Goal: Information Seeking & Learning: Get advice/opinions

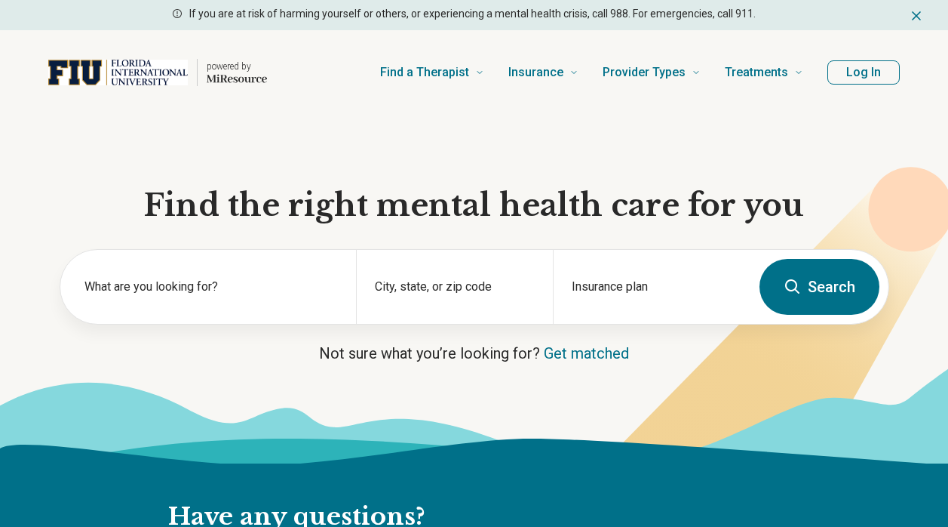
scroll to position [70, 0]
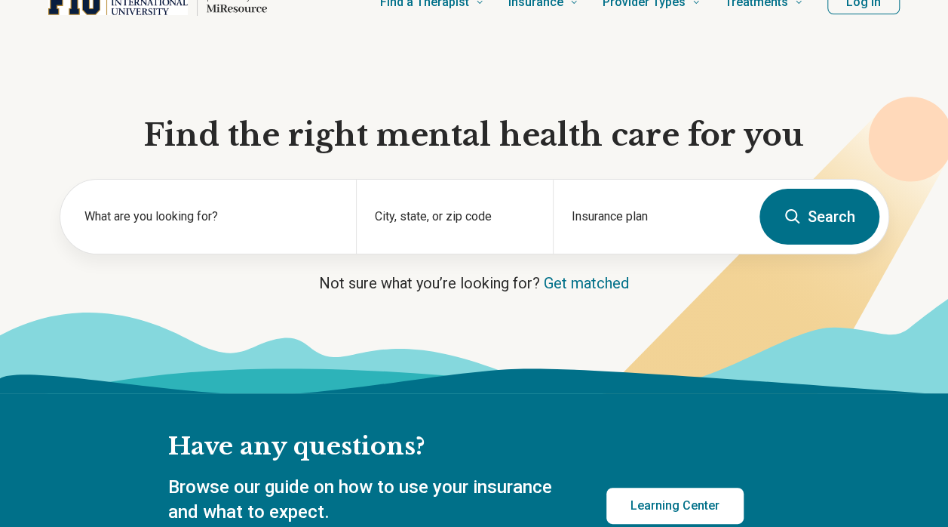
click at [483, 214] on div "City, state, or zip code" at bounding box center [454, 217] width 197 height 74
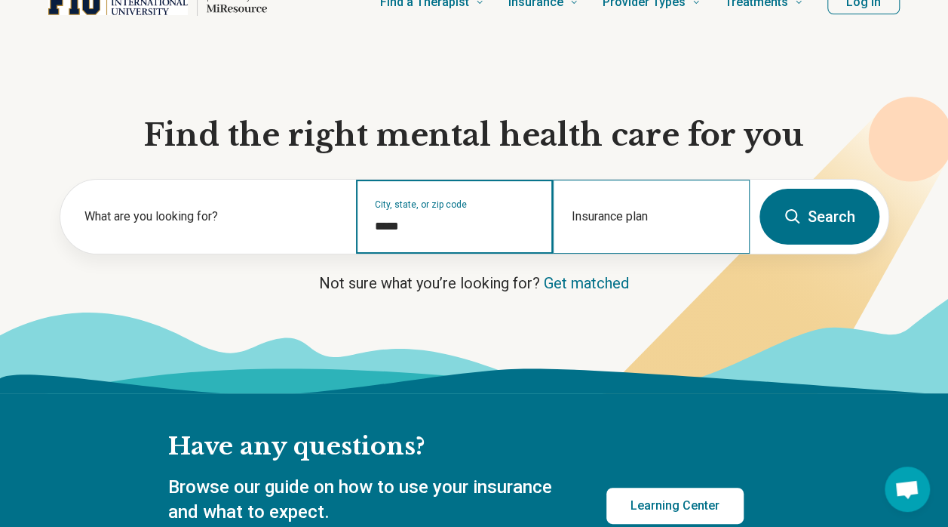
type input "*****"
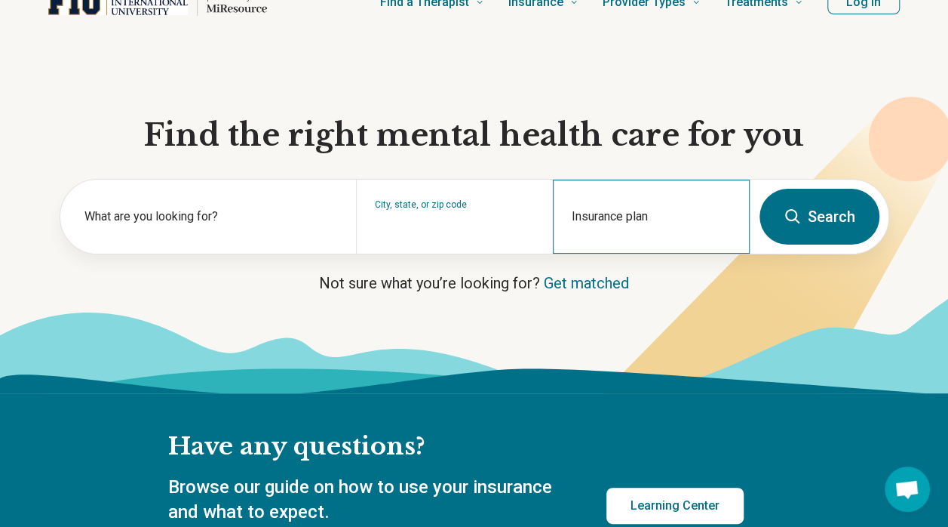
click at [609, 199] on div "Insurance plan" at bounding box center [651, 217] width 197 height 74
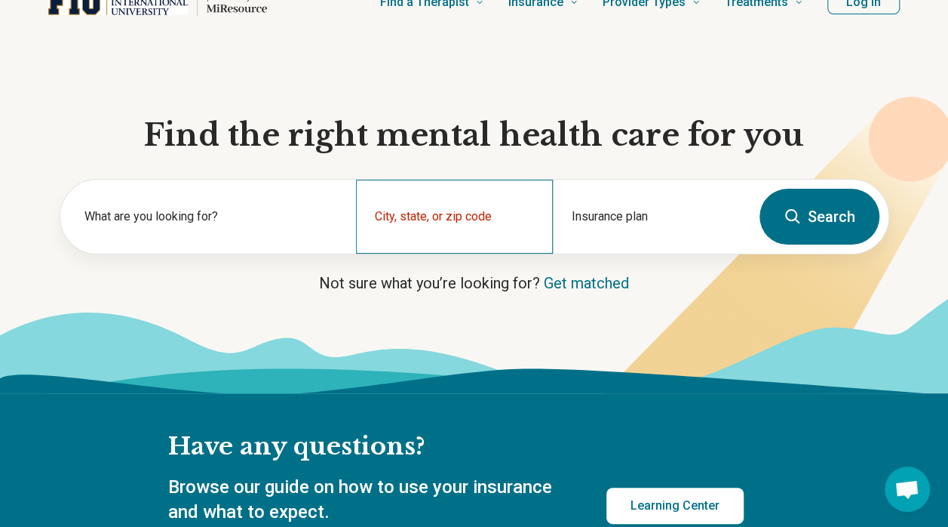
click at [507, 200] on div "City, state, or zip code" at bounding box center [454, 217] width 197 height 74
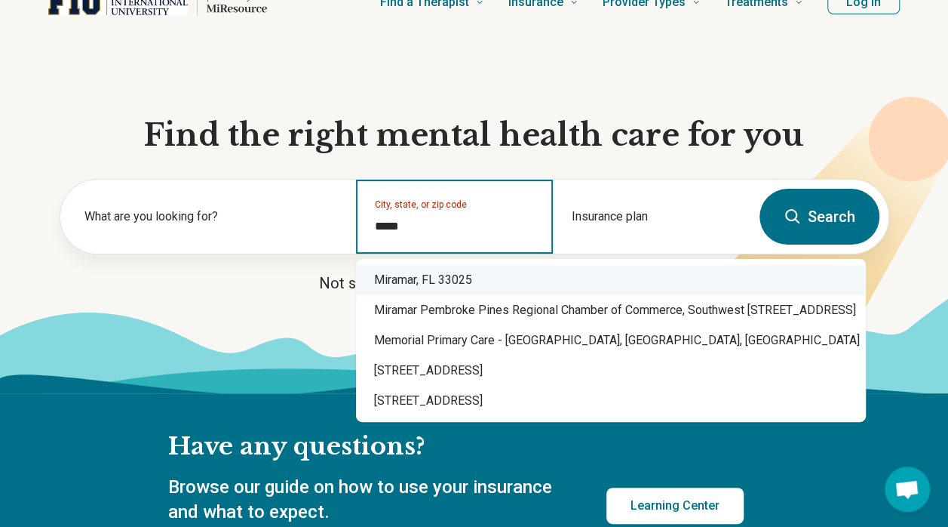
click at [464, 279] on div "Miramar, FL 33025" at bounding box center [611, 280] width 510 height 30
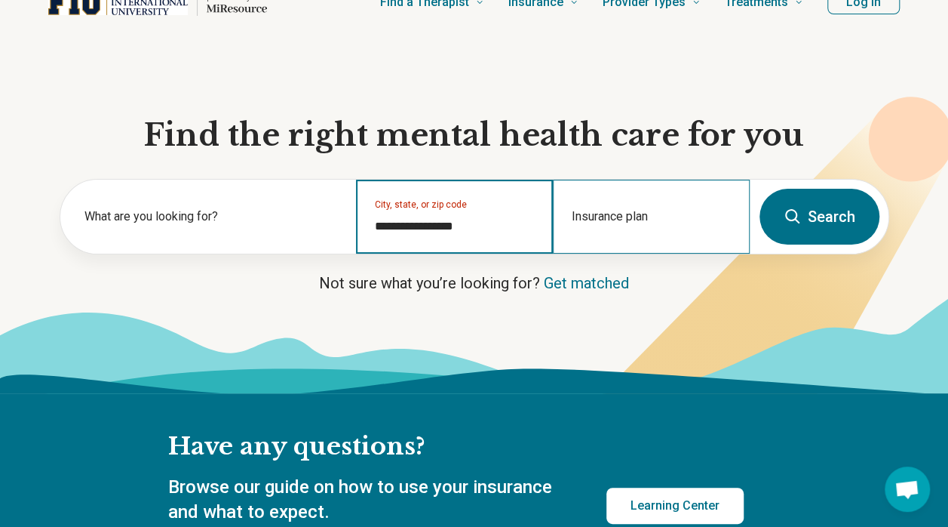
type input "**********"
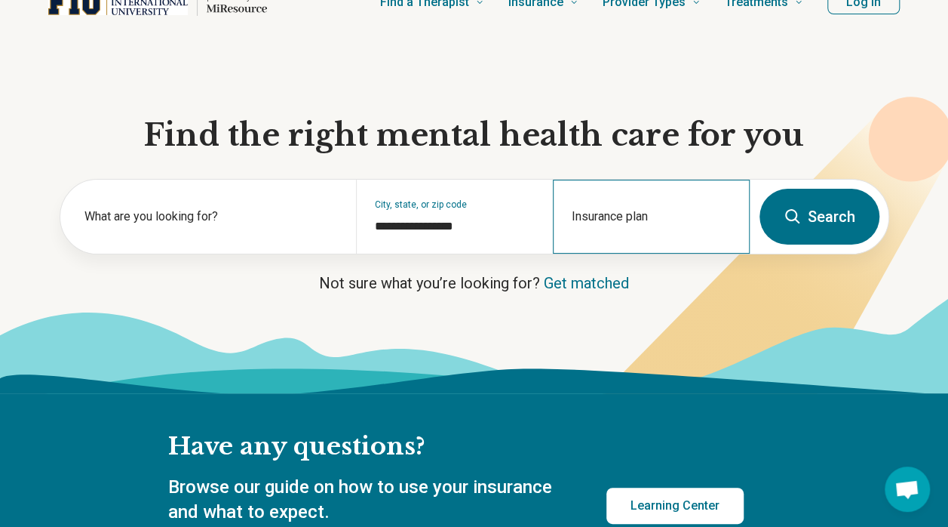
click at [696, 196] on div "Insurance plan" at bounding box center [651, 217] width 197 height 74
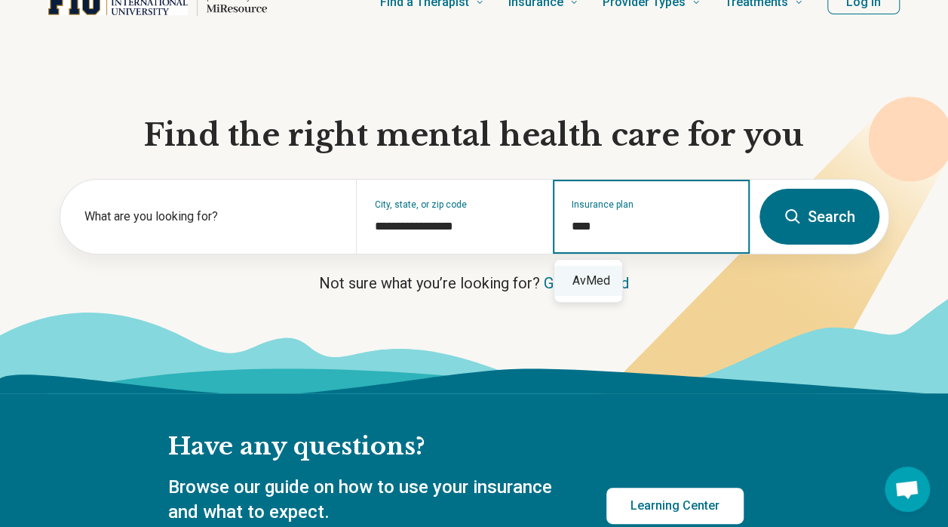
click at [586, 285] on div "AvMed" at bounding box center [589, 281] width 68 height 30
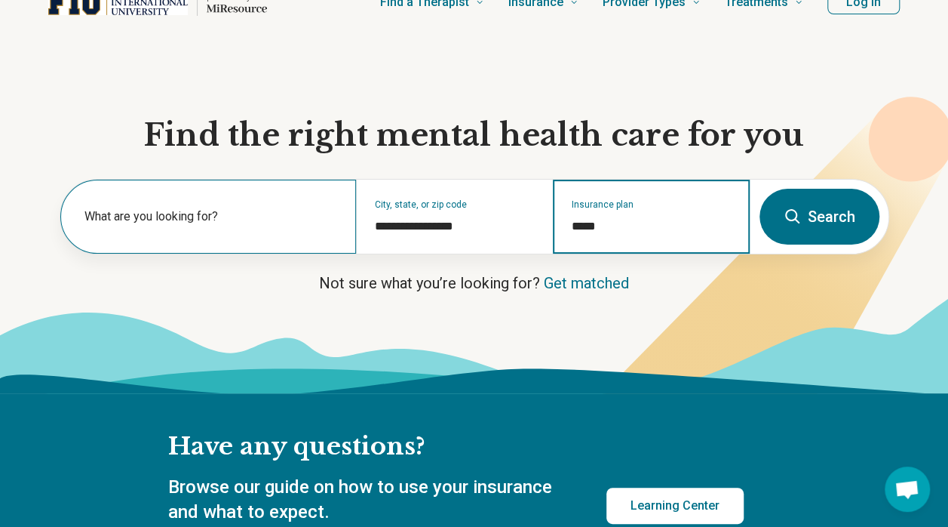
type input "*****"
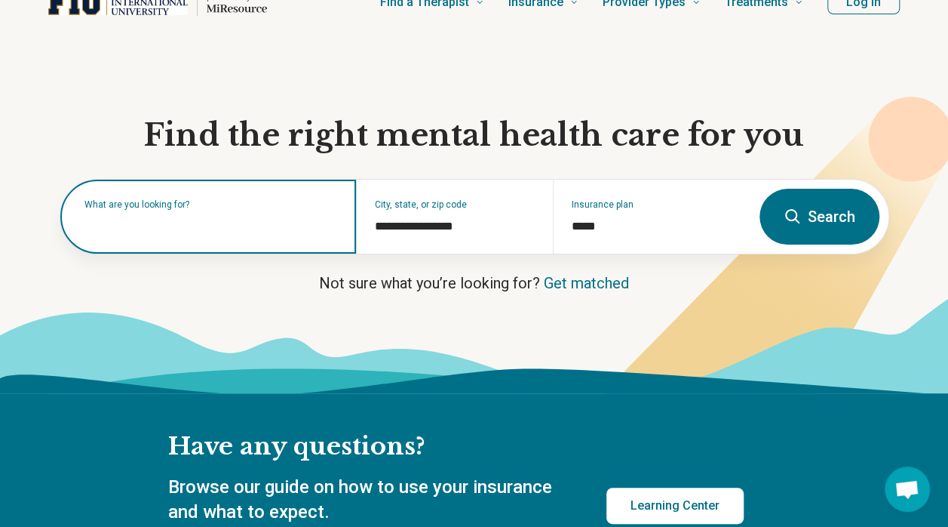
click at [313, 229] on input "text" at bounding box center [212, 224] width 254 height 18
type input "*"
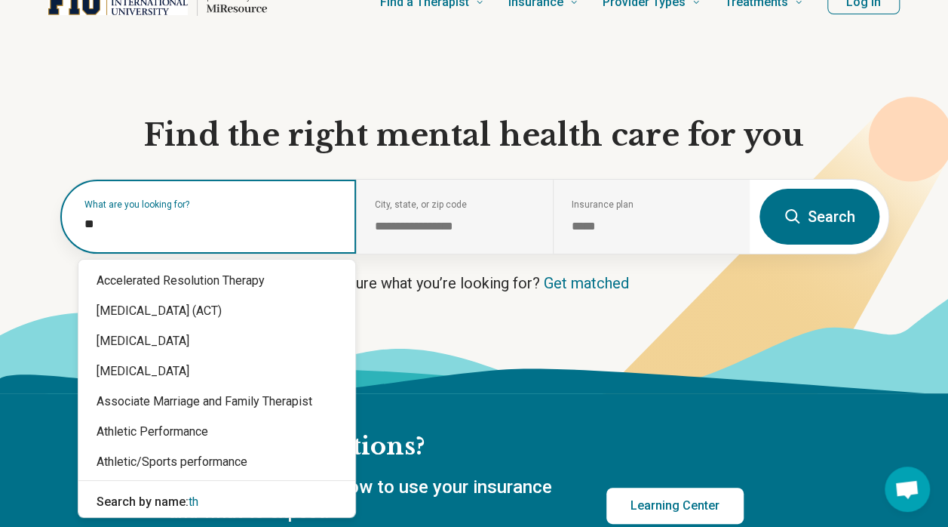
type input "*"
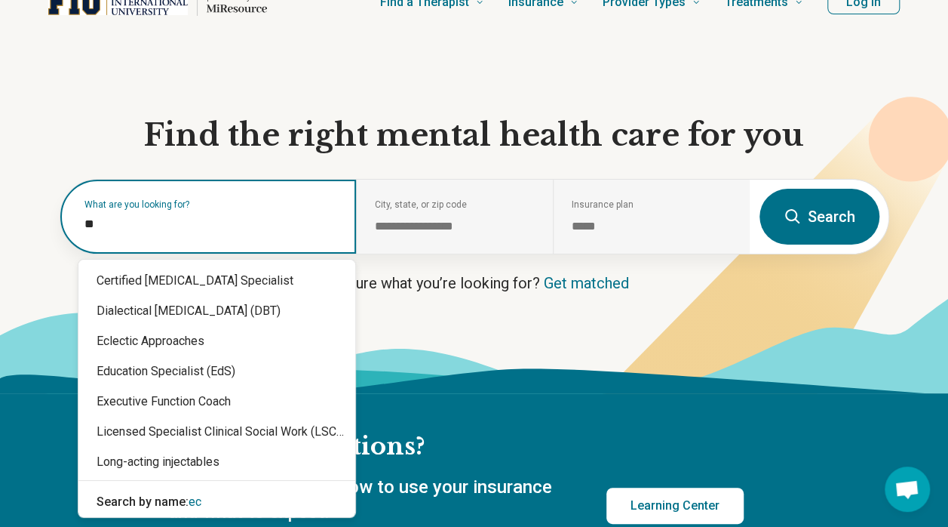
type input "*"
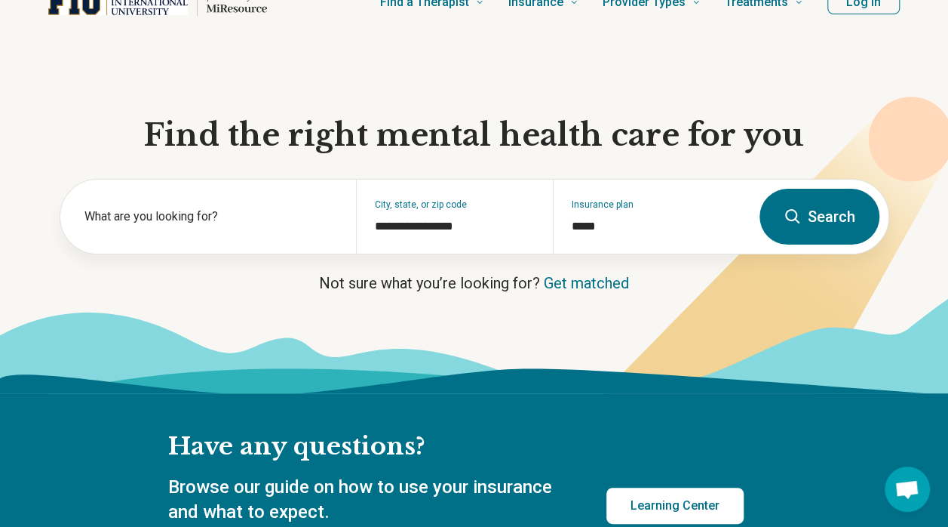
click at [819, 210] on button "Search" at bounding box center [820, 217] width 120 height 56
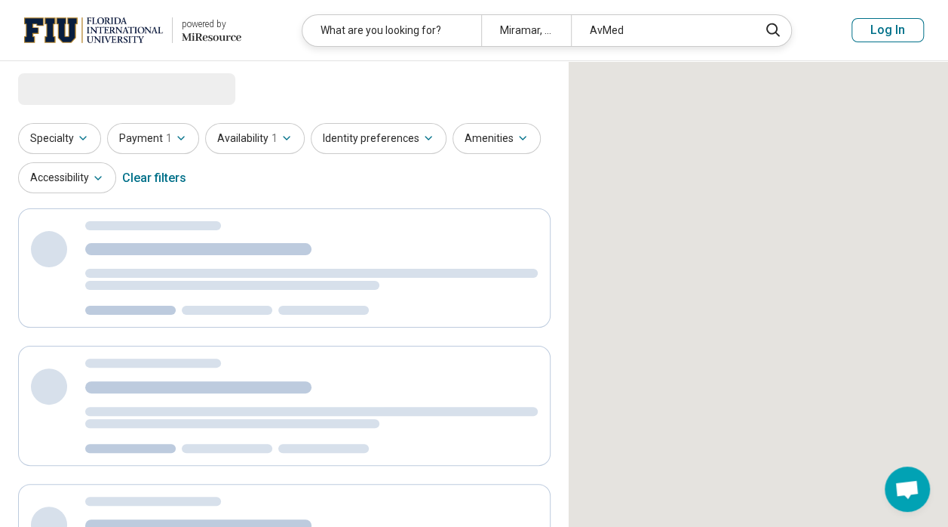
select select "***"
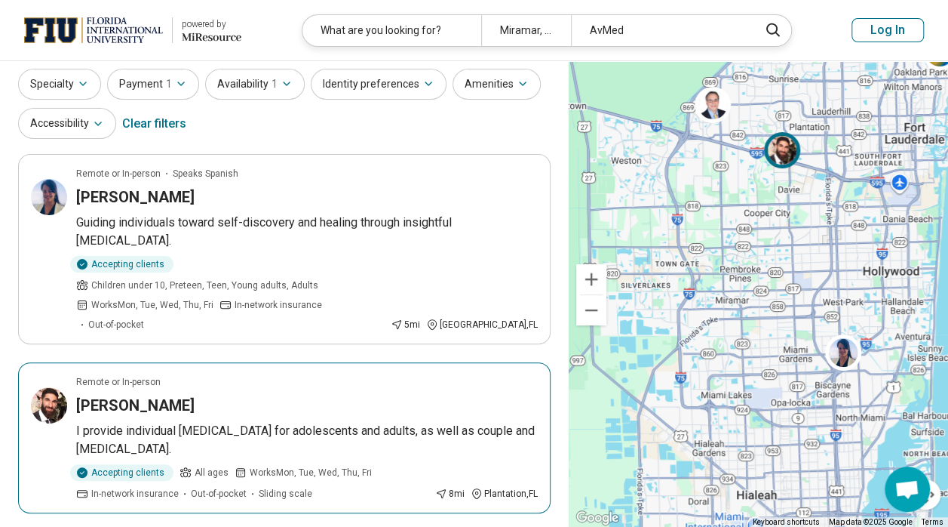
scroll to position [48, 0]
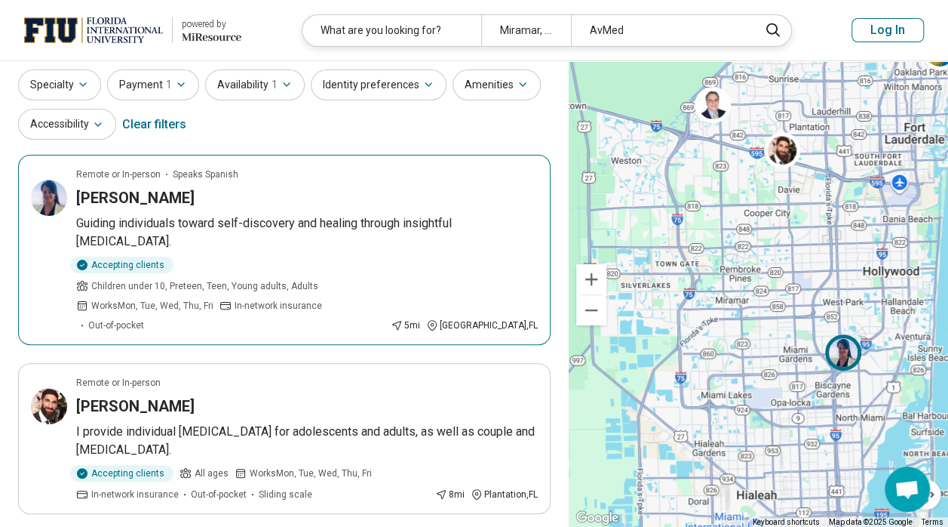
click at [315, 241] on p "Guiding individuals toward self-discovery and healing through insightful psycho…" at bounding box center [307, 232] width 462 height 36
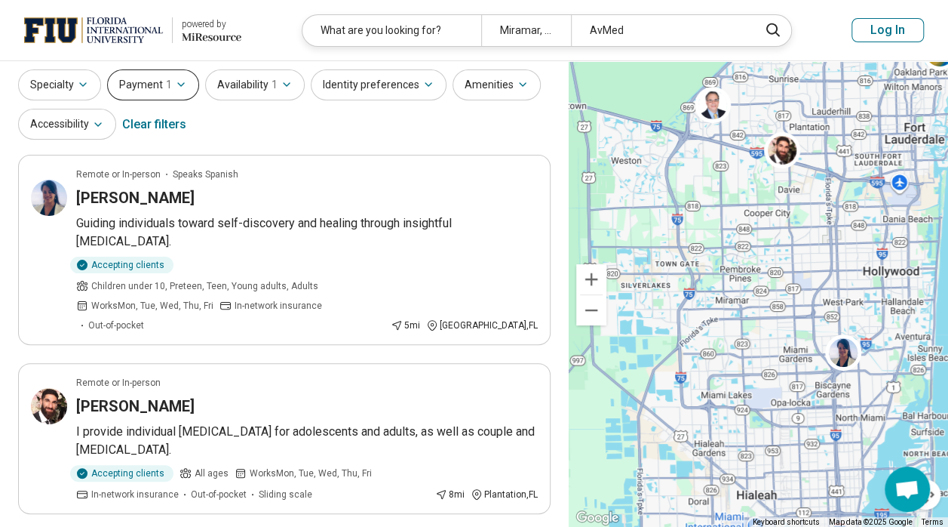
click at [178, 83] on icon "button" at bounding box center [181, 84] width 6 height 3
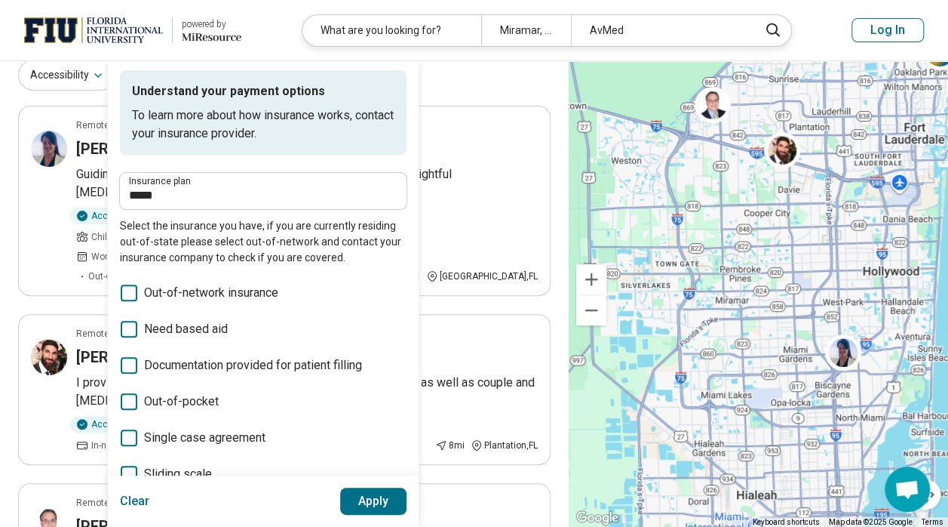
scroll to position [93, 0]
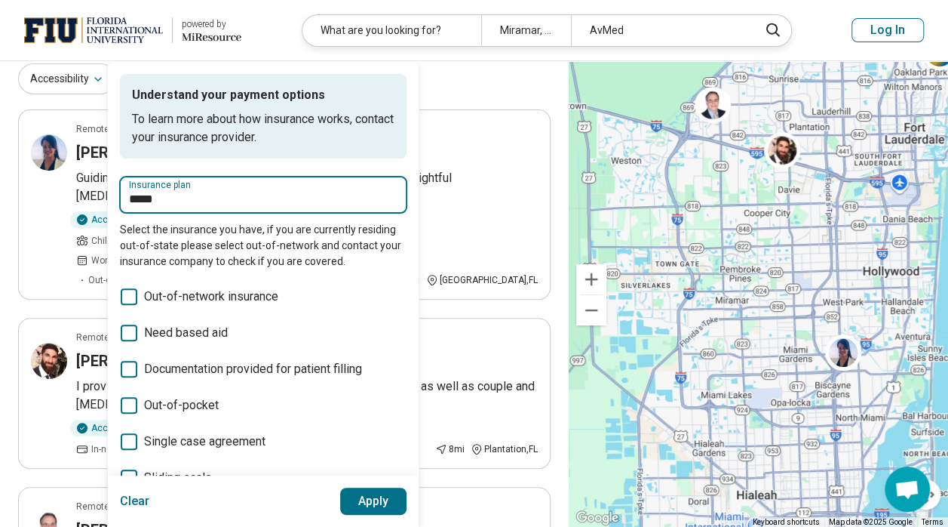
click at [213, 206] on input "*****" at bounding box center [263, 199] width 269 height 18
type input "*"
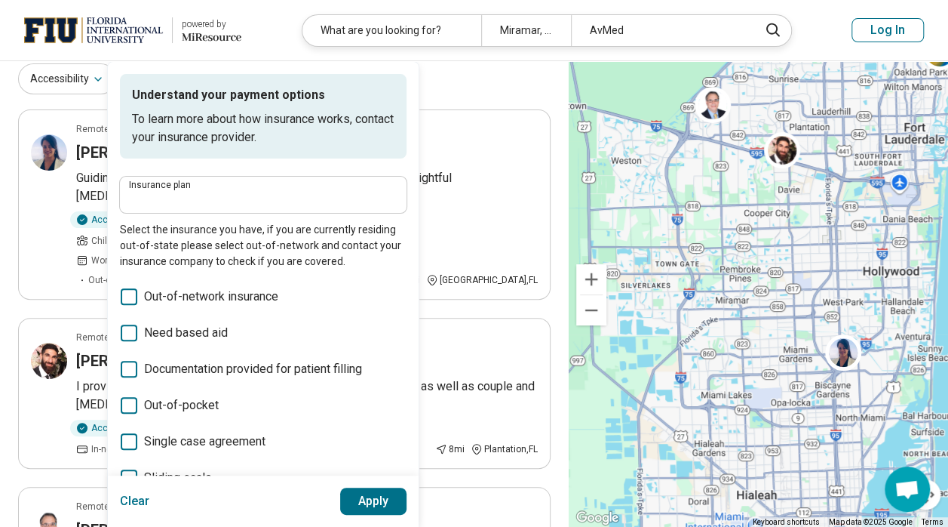
click at [323, 145] on p "To learn more about how insurance works, contact your insurance provider." at bounding box center [263, 128] width 263 height 36
click at [184, 402] on span "Out-of-pocket" at bounding box center [181, 405] width 75 height 18
click at [349, 498] on button "Apply" at bounding box center [373, 500] width 67 height 27
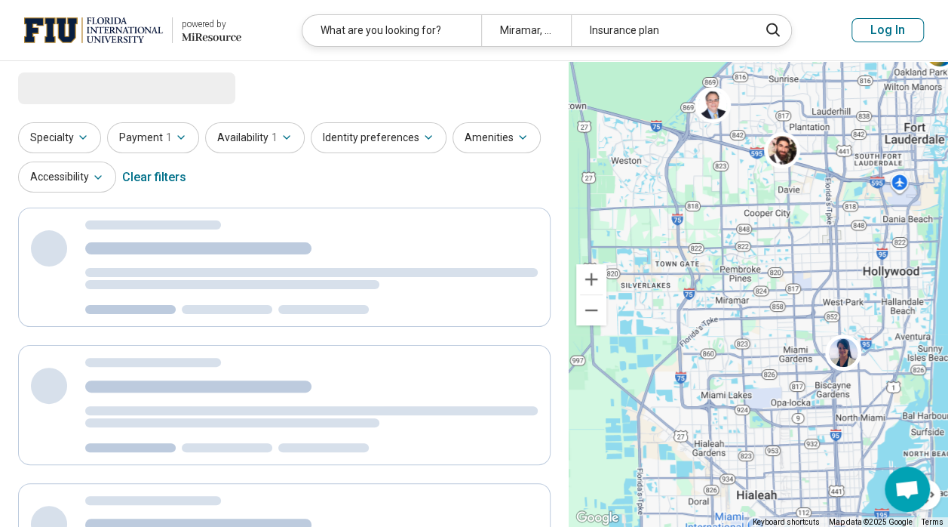
scroll to position [0, 0]
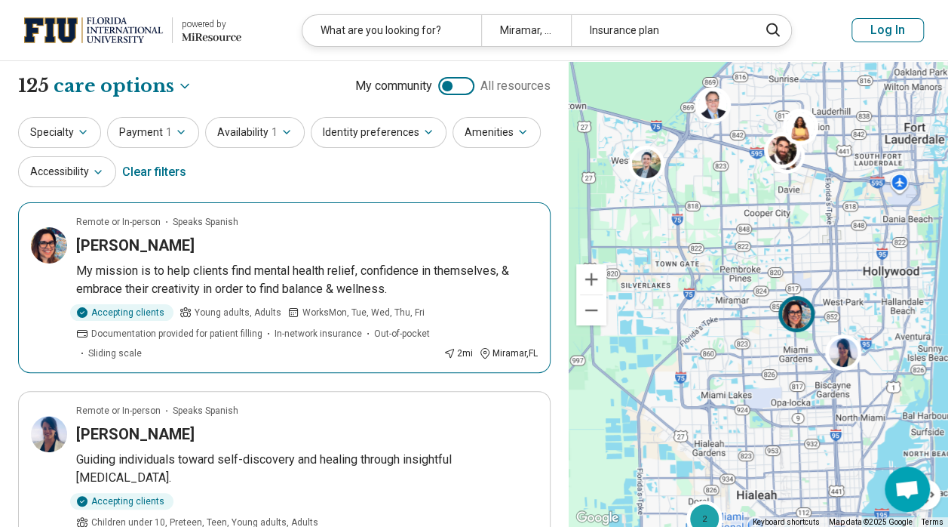
click at [291, 245] on div "Janette Macias" at bounding box center [307, 245] width 462 height 21
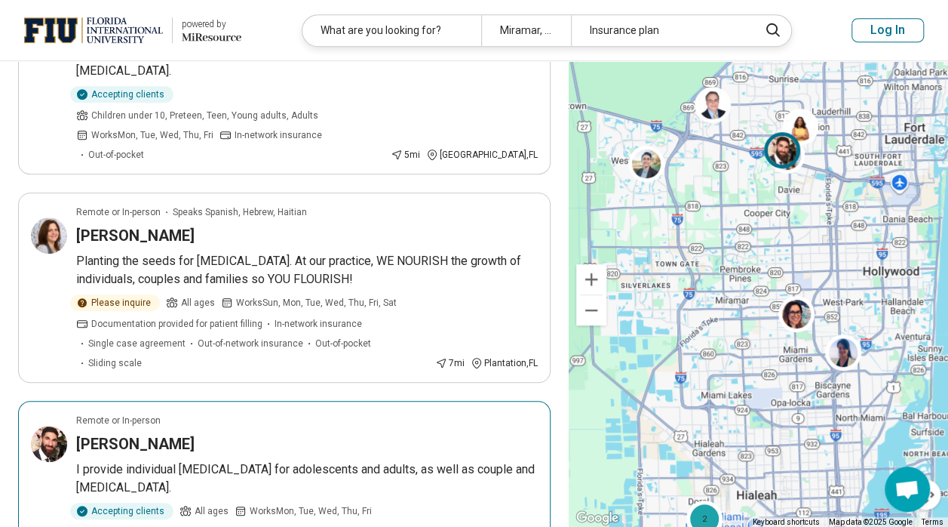
scroll to position [407, 0]
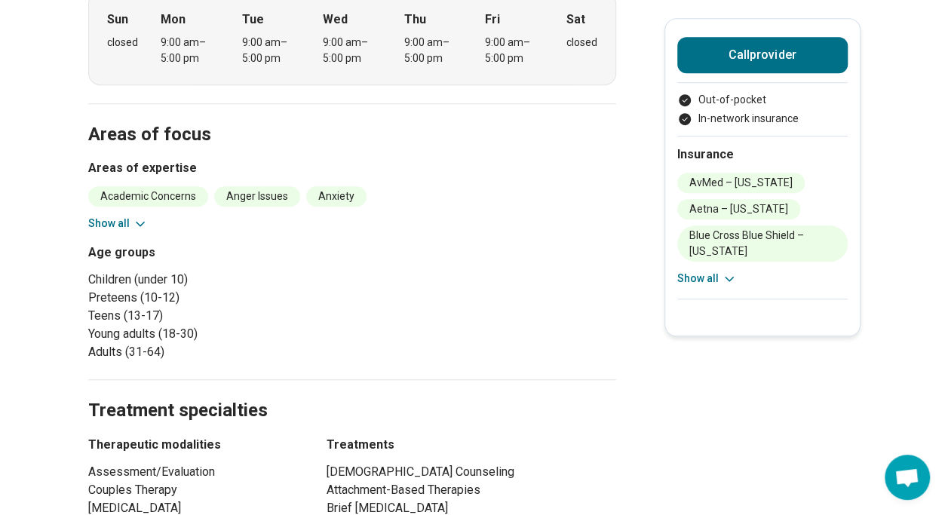
scroll to position [496, 0]
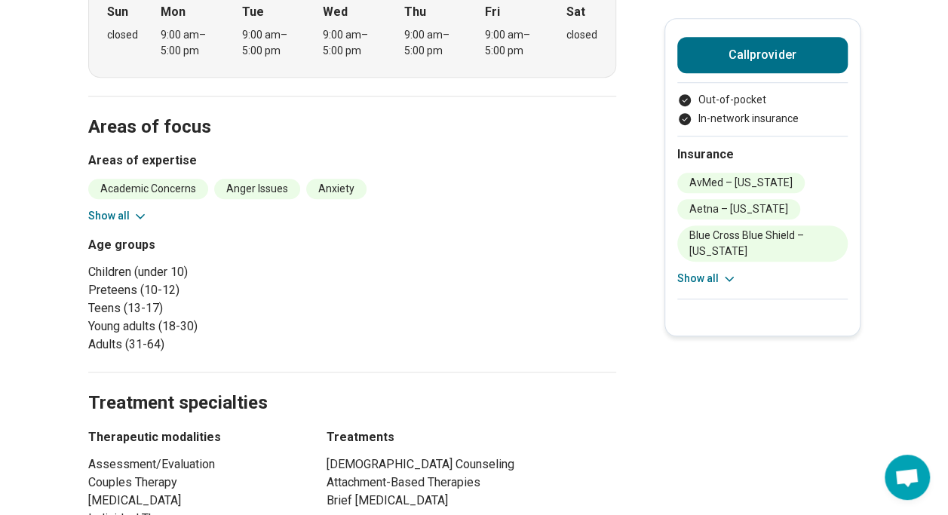
click at [125, 216] on button "Show all" at bounding box center [118, 216] width 60 height 16
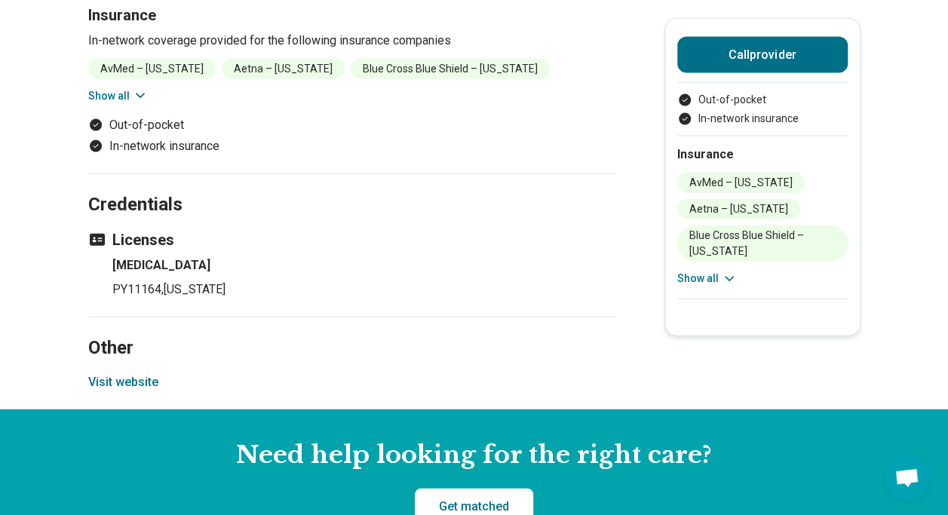
scroll to position [1589, 0]
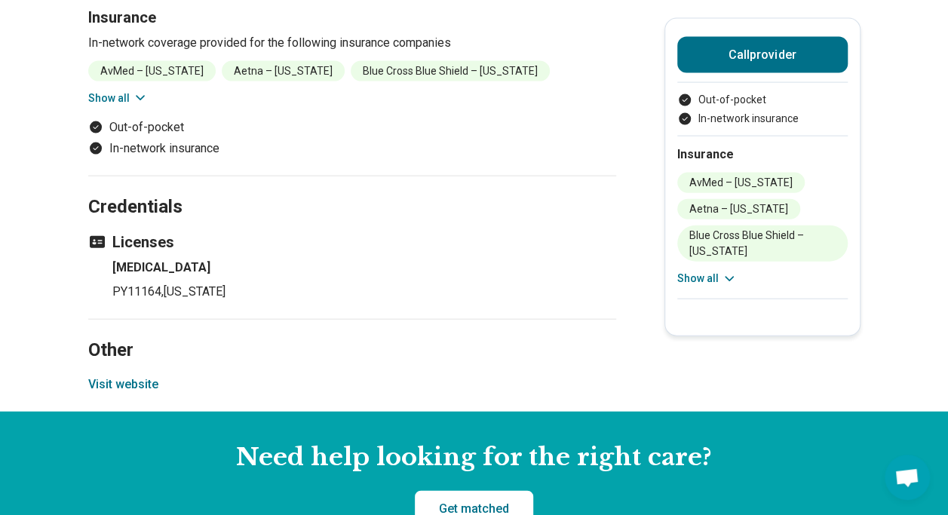
click at [708, 272] on button "Show all" at bounding box center [708, 279] width 60 height 16
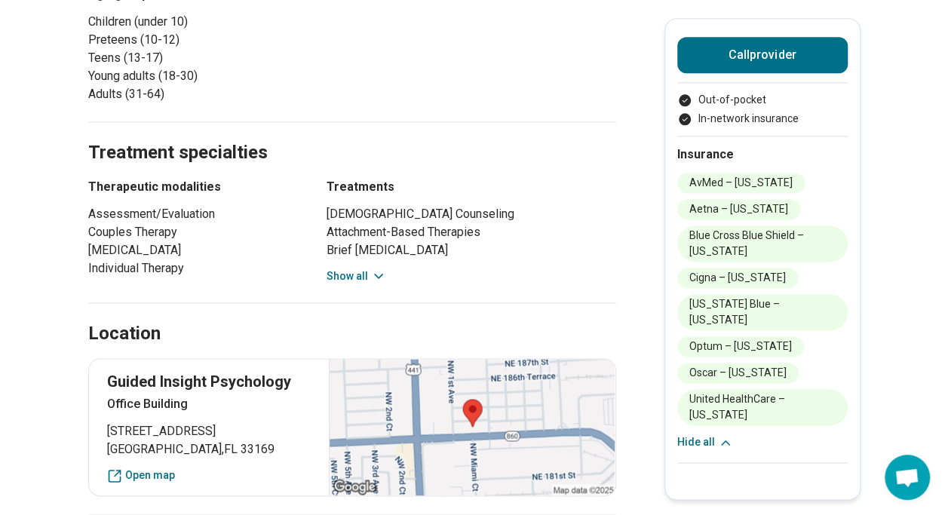
scroll to position [930, 2]
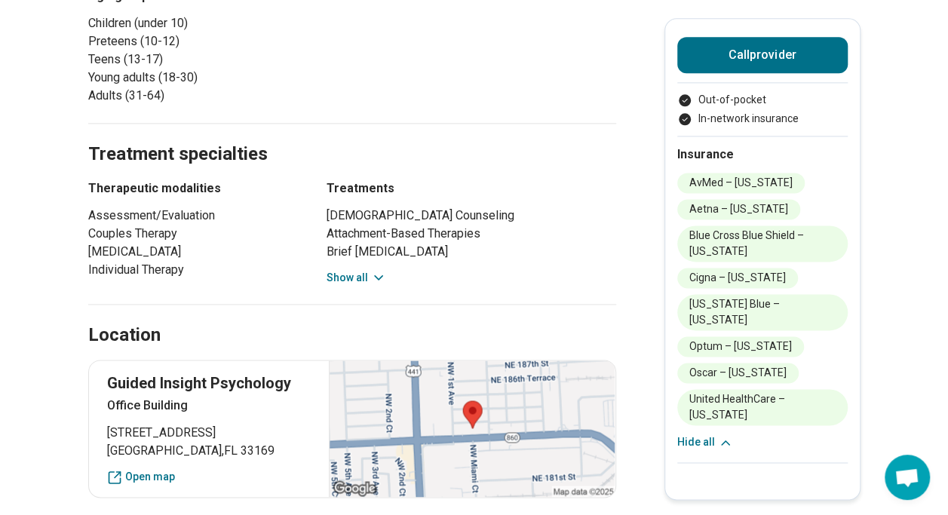
click at [372, 278] on button "Show all" at bounding box center [357, 278] width 60 height 16
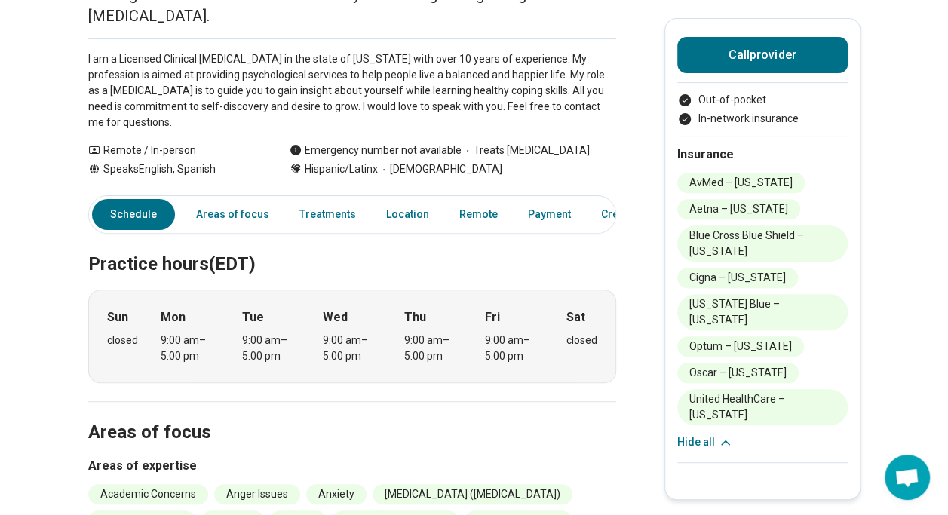
scroll to position [190, 0]
click at [238, 202] on link "Areas of focus" at bounding box center [232, 215] width 91 height 31
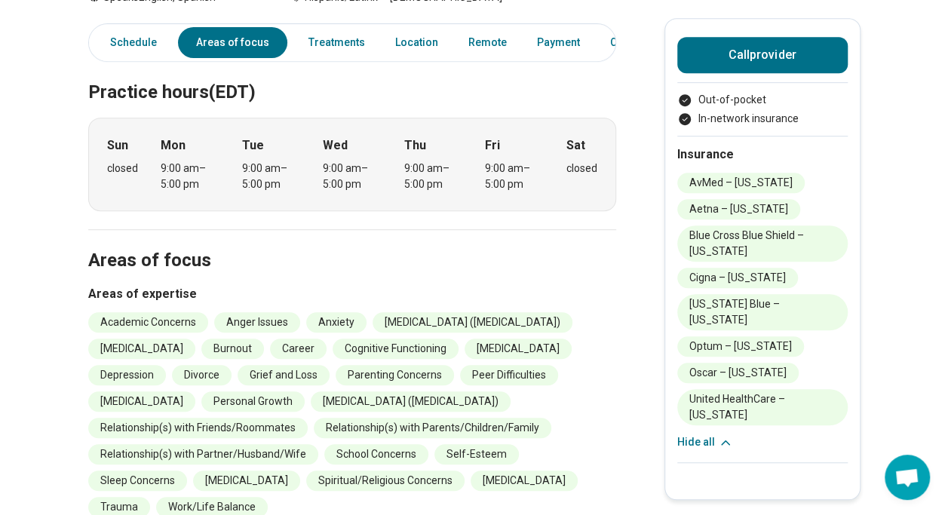
scroll to position [357, 0]
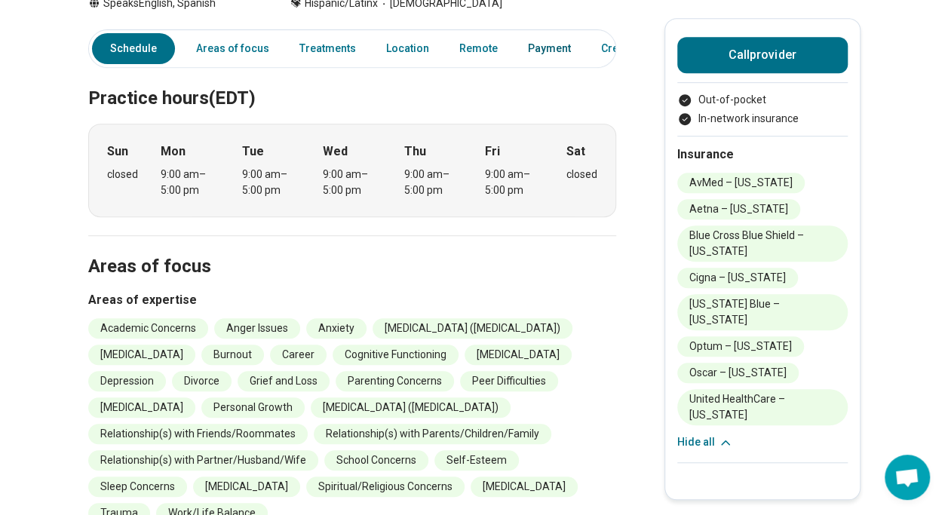
click at [536, 59] on link "Payment" at bounding box center [549, 48] width 61 height 31
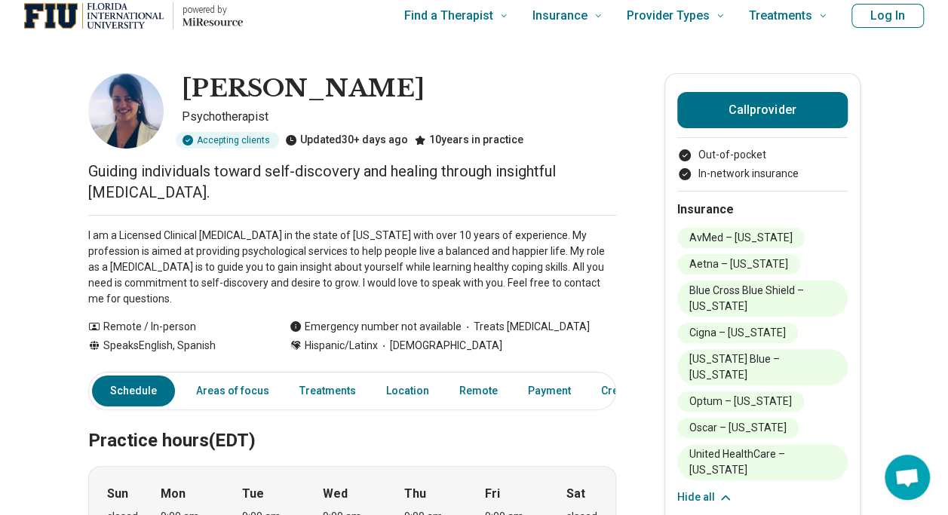
scroll to position [0, 0]
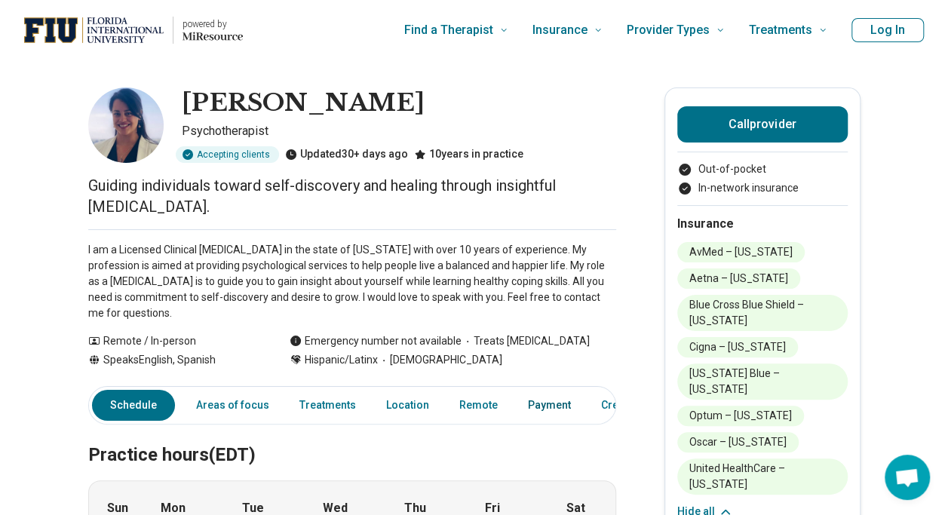
click at [538, 409] on link "Payment" at bounding box center [549, 405] width 61 height 31
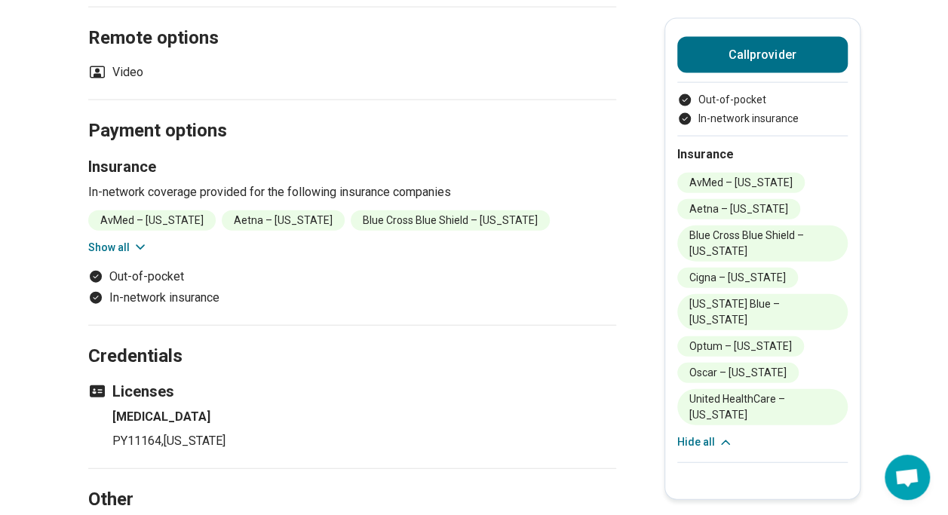
scroll to position [1638, 0]
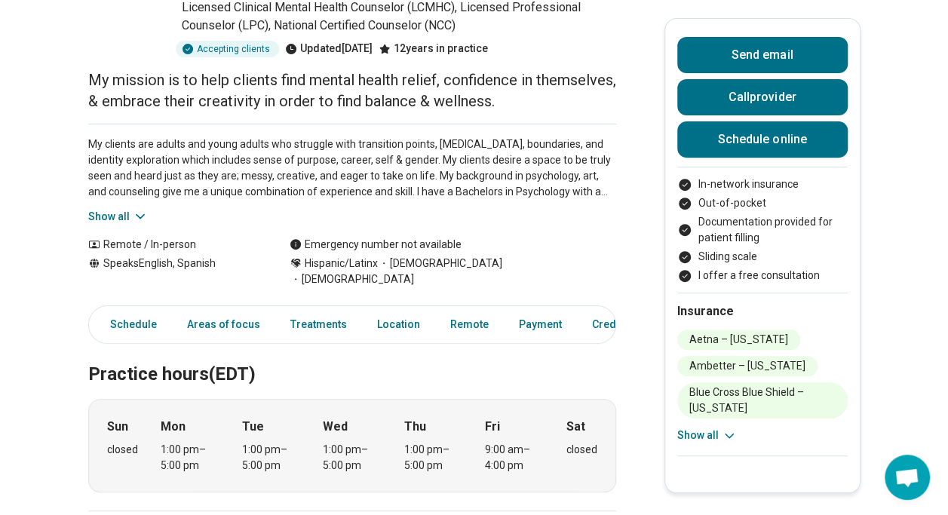
scroll to position [199, 0]
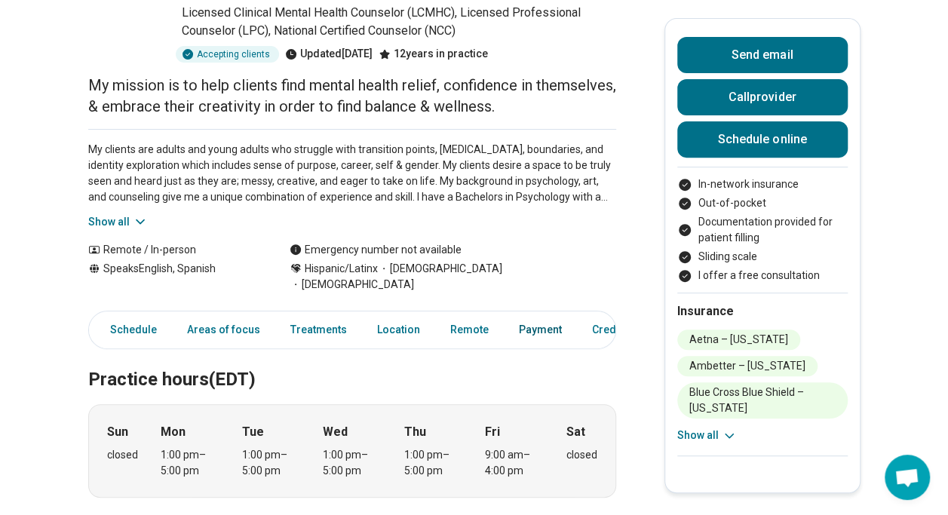
click at [515, 315] on link "Payment" at bounding box center [540, 330] width 61 height 31
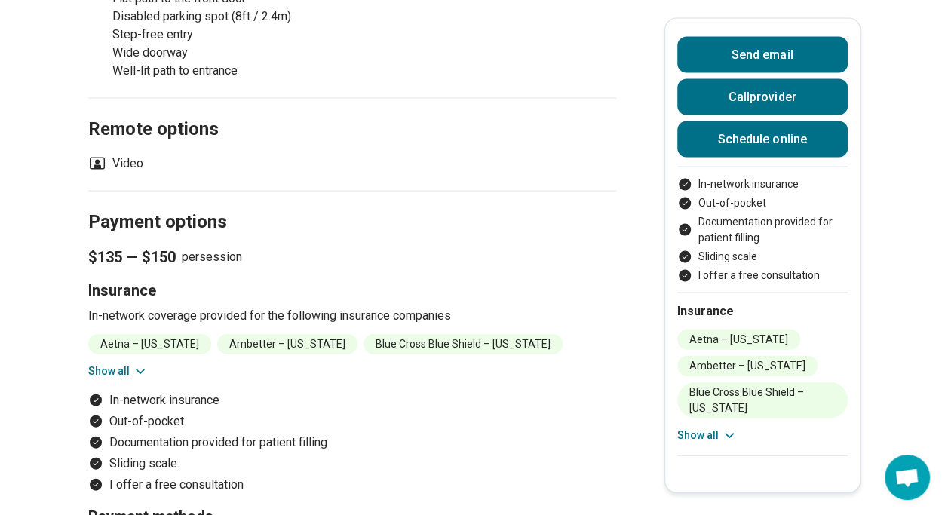
scroll to position [1520, 0]
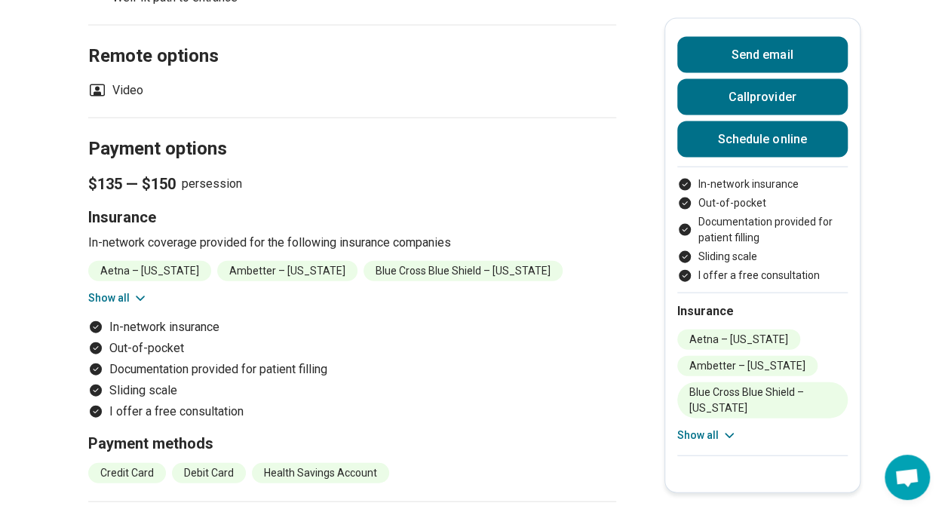
click at [124, 291] on button "Show all" at bounding box center [118, 299] width 60 height 16
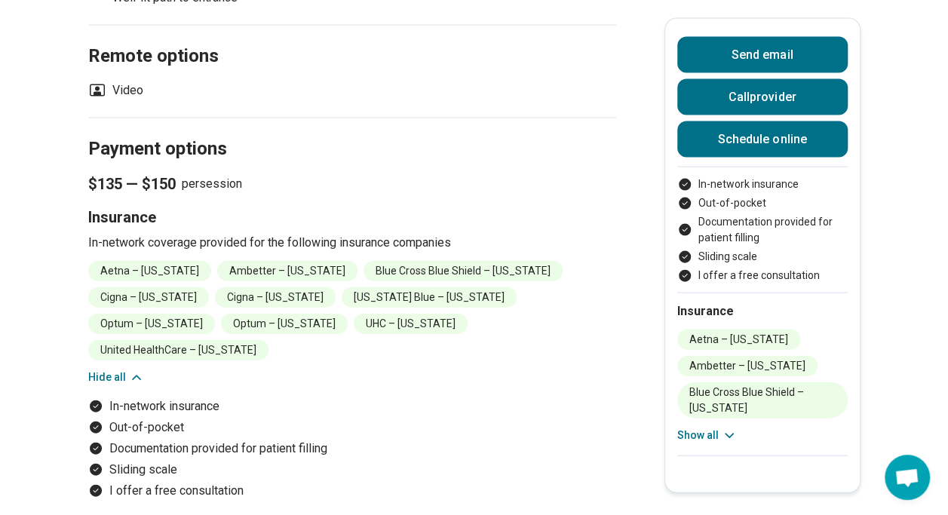
click at [101, 370] on button "Hide all" at bounding box center [116, 378] width 56 height 16
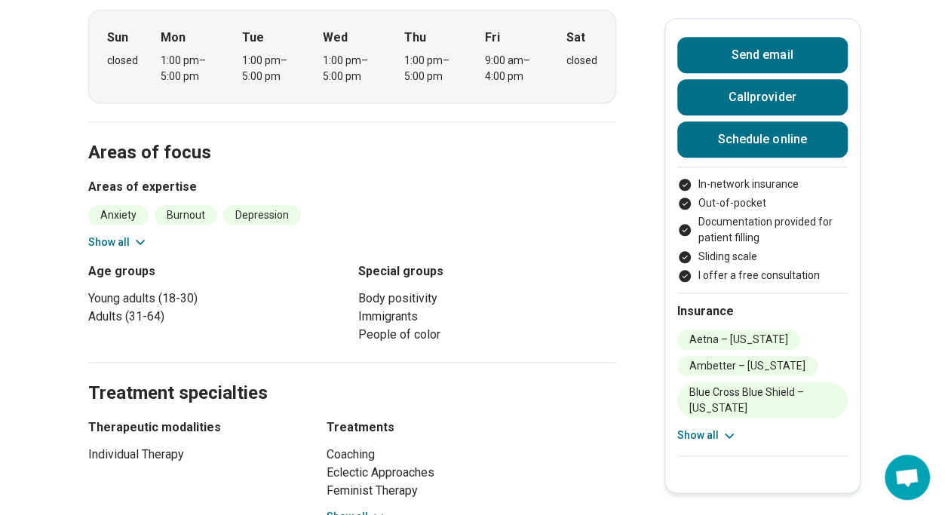
scroll to position [589, 0]
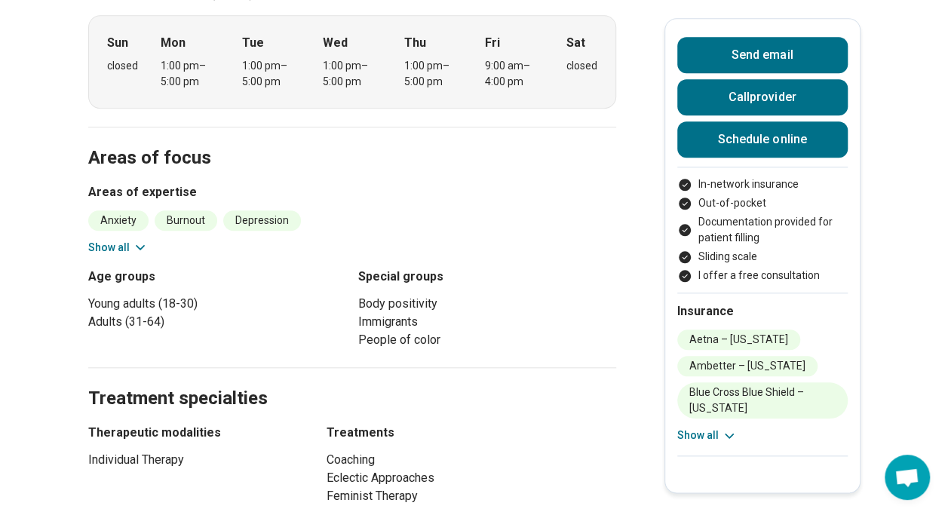
click at [353, 515] on button "Show all" at bounding box center [357, 523] width 60 height 16
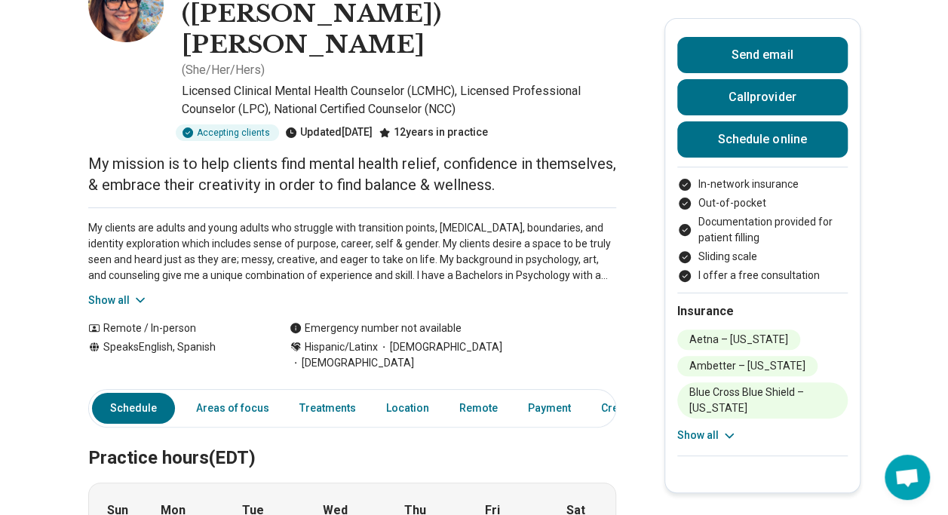
scroll to position [0, 0]
